Goal: Check status: Check status

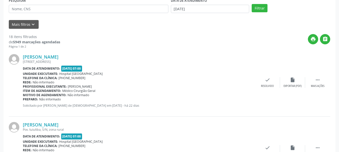
scroll to position [100, 0]
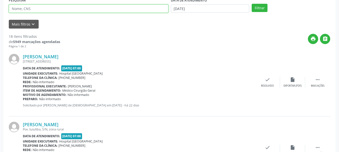
click at [32, 10] on input "text" at bounding box center [89, 9] width 160 height 9
type input "704109120411371"
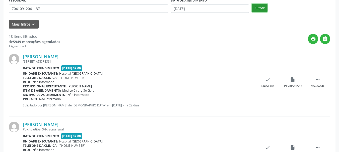
click at [262, 10] on button "Filtrar" at bounding box center [260, 8] width 16 height 9
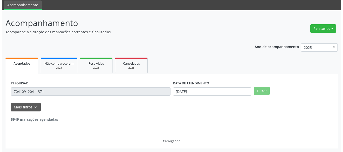
scroll to position [73, 0]
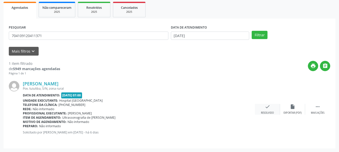
click at [266, 106] on icon "check" at bounding box center [268, 107] width 6 height 6
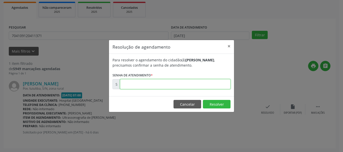
drag, startPoint x: 146, startPoint y: 81, endPoint x: 160, endPoint y: 82, distance: 13.6
click at [146, 81] on input "text" at bounding box center [175, 84] width 110 height 10
type input "00176712"
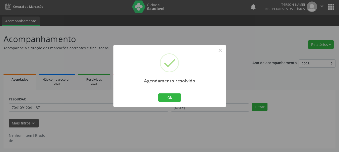
scroll to position [1, 0]
click at [169, 101] on button "Ok" at bounding box center [169, 98] width 23 height 9
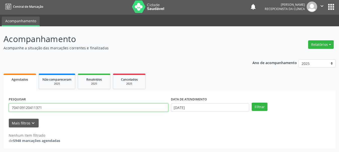
drag, startPoint x: 48, startPoint y: 107, endPoint x: 0, endPoint y: 121, distance: 49.6
click at [0, 121] on div "Acompanhamento Acompanhe a situação das marcações correntes e finalizadas Relat…" at bounding box center [169, 89] width 339 height 126
type input "706004894700046"
click at [252, 103] on button "Filtrar" at bounding box center [260, 107] width 16 height 9
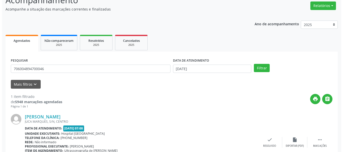
scroll to position [73, 0]
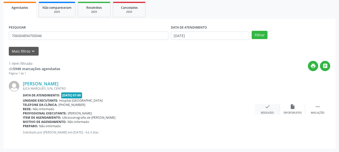
click at [272, 107] on div "check Resolvido" at bounding box center [267, 109] width 25 height 11
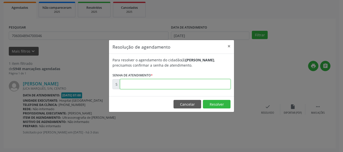
click at [185, 85] on input "text" at bounding box center [175, 84] width 110 height 10
type input "00176872"
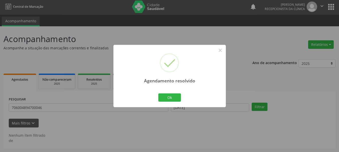
scroll to position [1, 0]
click at [170, 97] on button "Ok" at bounding box center [169, 98] width 23 height 9
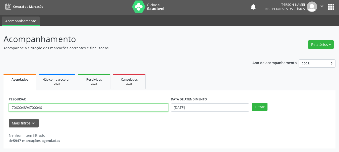
drag, startPoint x: 48, startPoint y: 109, endPoint x: 0, endPoint y: 135, distance: 54.5
click at [0, 133] on div "Acompanhamento Acompanhe a situação das marcações correntes e finalizadas Relat…" at bounding box center [169, 89] width 339 height 126
type input "709607675871572"
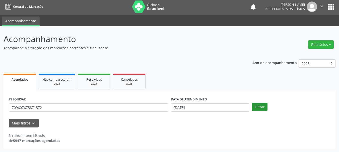
click at [252, 107] on div "Filtrar" at bounding box center [290, 107] width 81 height 9
drag, startPoint x: 253, startPoint y: 114, endPoint x: 261, endPoint y: 111, distance: 9.1
click at [254, 114] on div "PESQUISAR 709607675871572 DATA DE ATENDIMENTO [DATE] Filtrar" at bounding box center [170, 106] width 324 height 20
click at [263, 108] on button "Filtrar" at bounding box center [260, 107] width 16 height 9
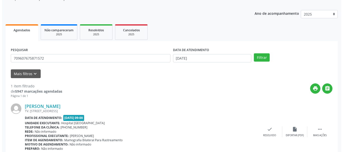
scroll to position [73, 0]
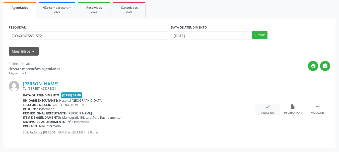
click at [267, 110] on icon "check" at bounding box center [268, 107] width 6 height 6
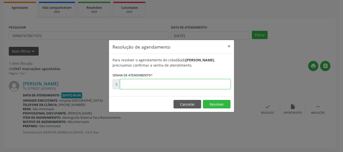
click at [159, 88] on input "text" at bounding box center [175, 84] width 110 height 10
type input "00175932"
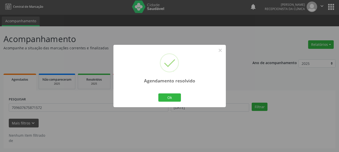
scroll to position [1, 0]
